Goal: Transaction & Acquisition: Purchase product/service

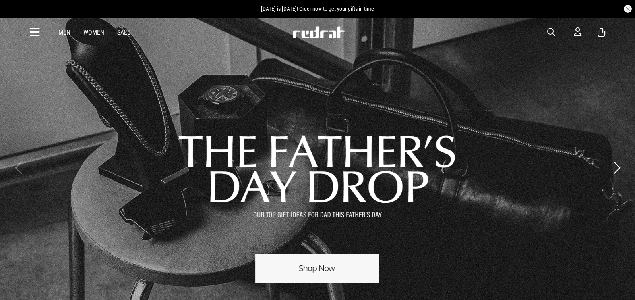
click at [549, 32] on span "button" at bounding box center [551, 32] width 8 height 10
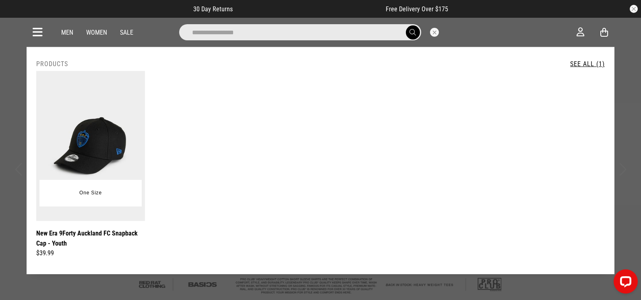
type input "**********"
click at [97, 131] on img at bounding box center [90, 146] width 109 height 150
